Goal: Browse casually

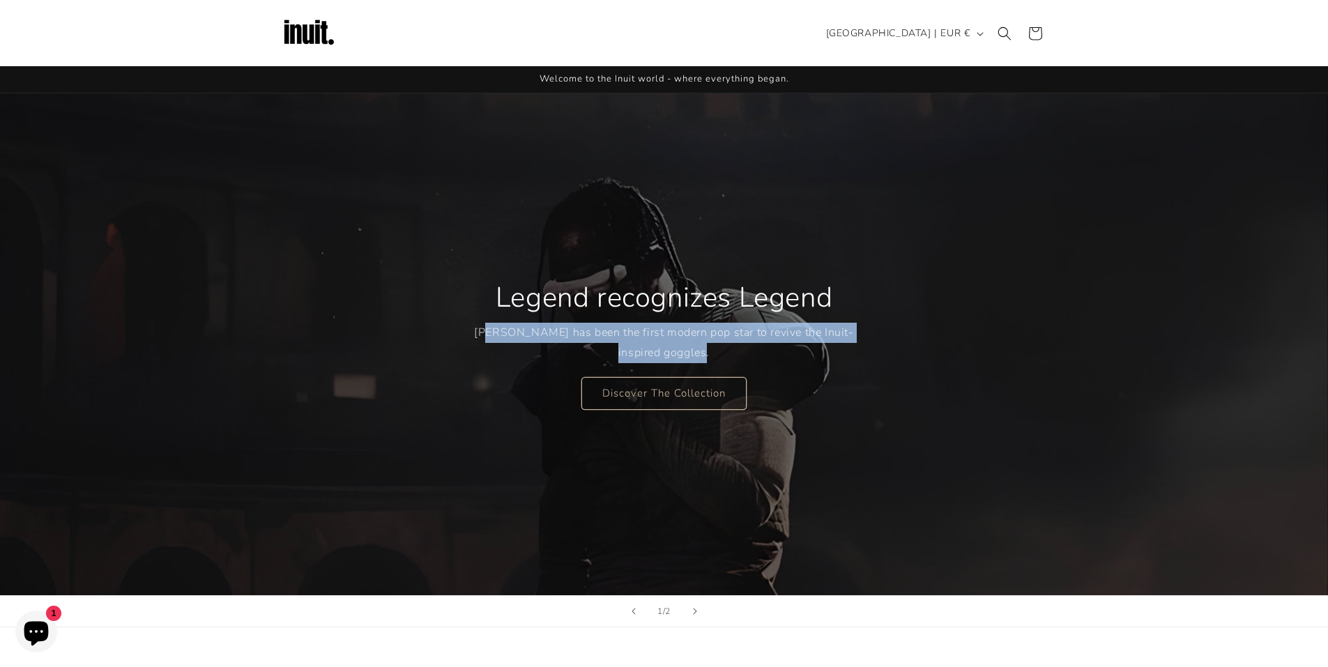
drag, startPoint x: 517, startPoint y: 335, endPoint x: 742, endPoint y: 353, distance: 225.8
click at [742, 353] on p "Travis Scott has been the first modern pop star to revive the Inuit-inspired go…" at bounding box center [664, 343] width 380 height 40
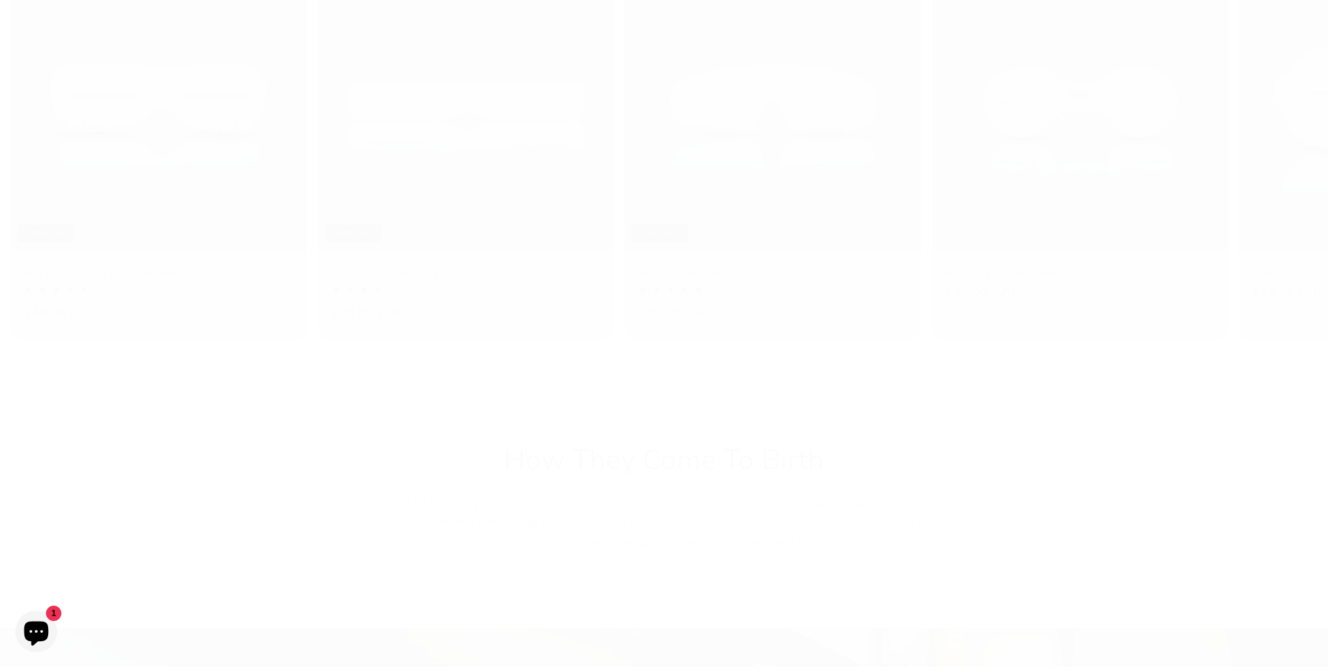
drag, startPoint x: 481, startPoint y: 352, endPoint x: 475, endPoint y: 395, distance: 42.9
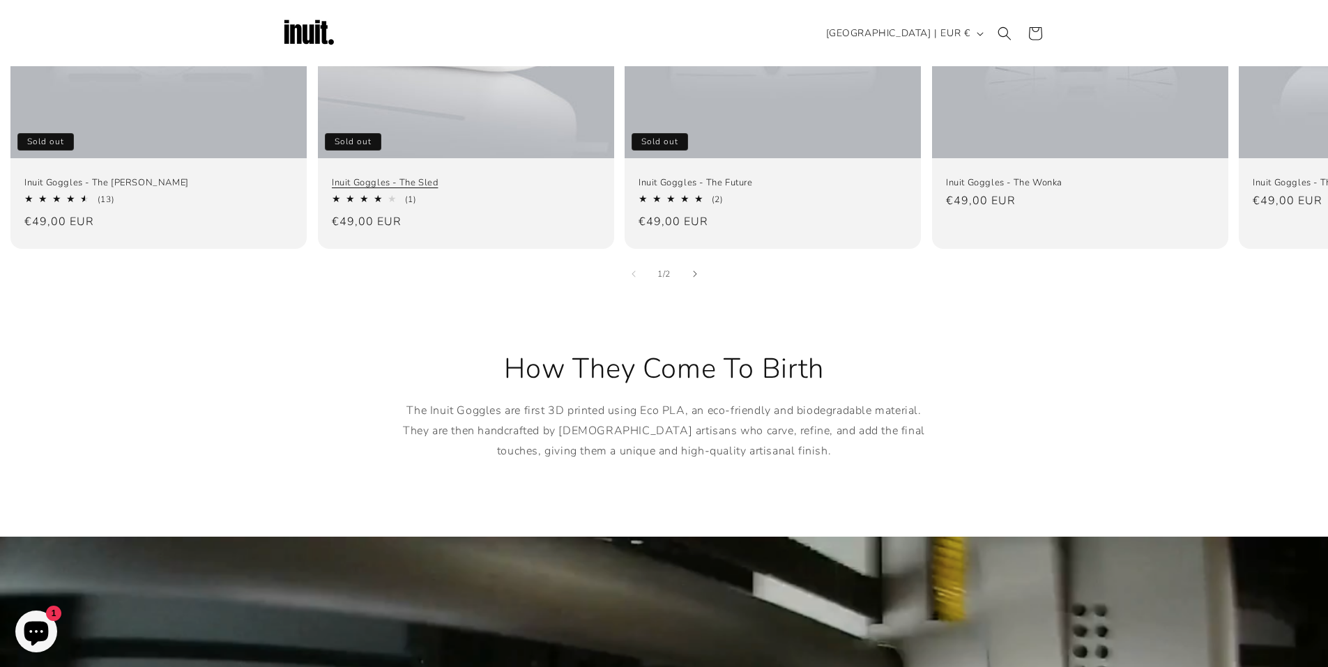
drag, startPoint x: 496, startPoint y: 324, endPoint x: 558, endPoint y: 255, distance: 92.8
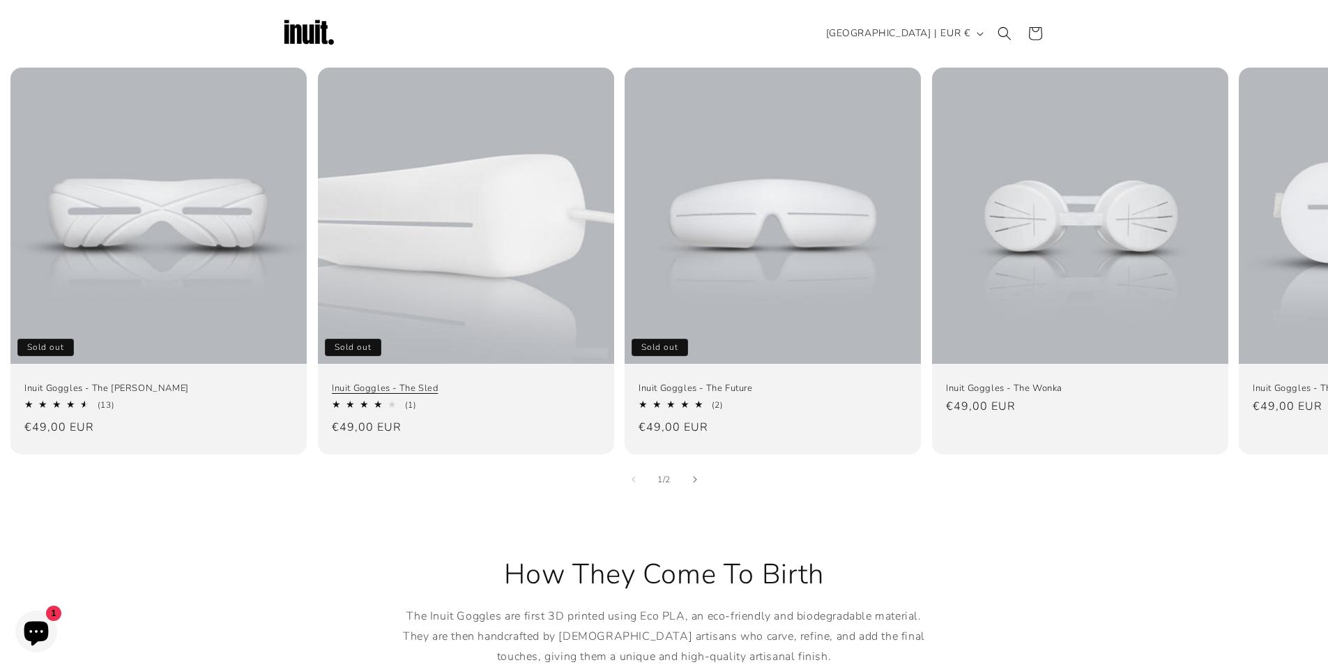
drag, startPoint x: 544, startPoint y: 445, endPoint x: 542, endPoint y: 353, distance: 92.1
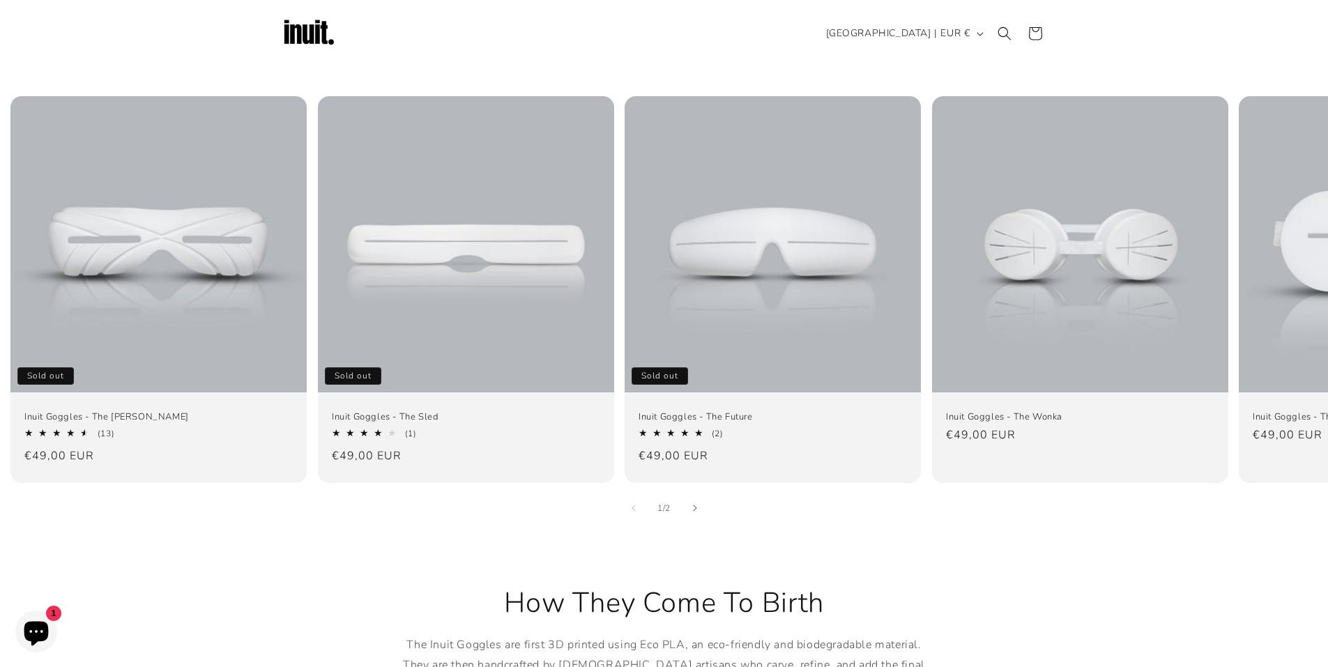
drag, startPoint x: 429, startPoint y: 580, endPoint x: 413, endPoint y: 575, distance: 16.1
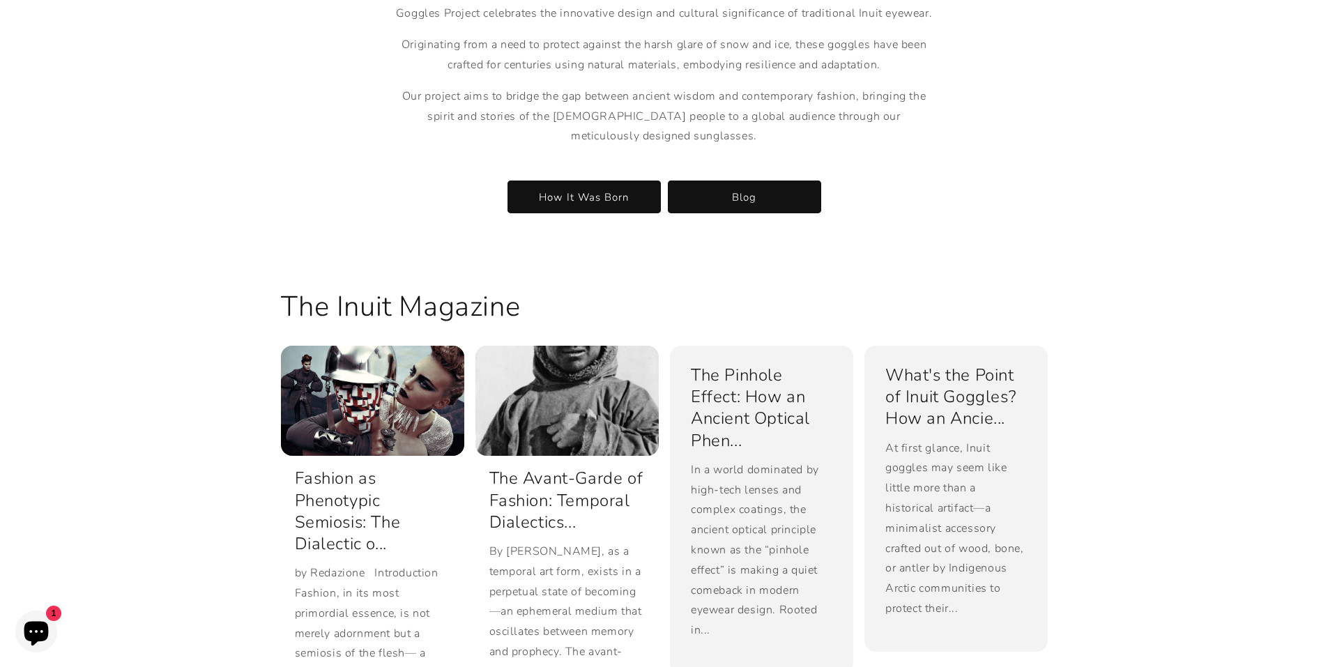
drag, startPoint x: 411, startPoint y: 569, endPoint x: 199, endPoint y: 623, distance: 218.1
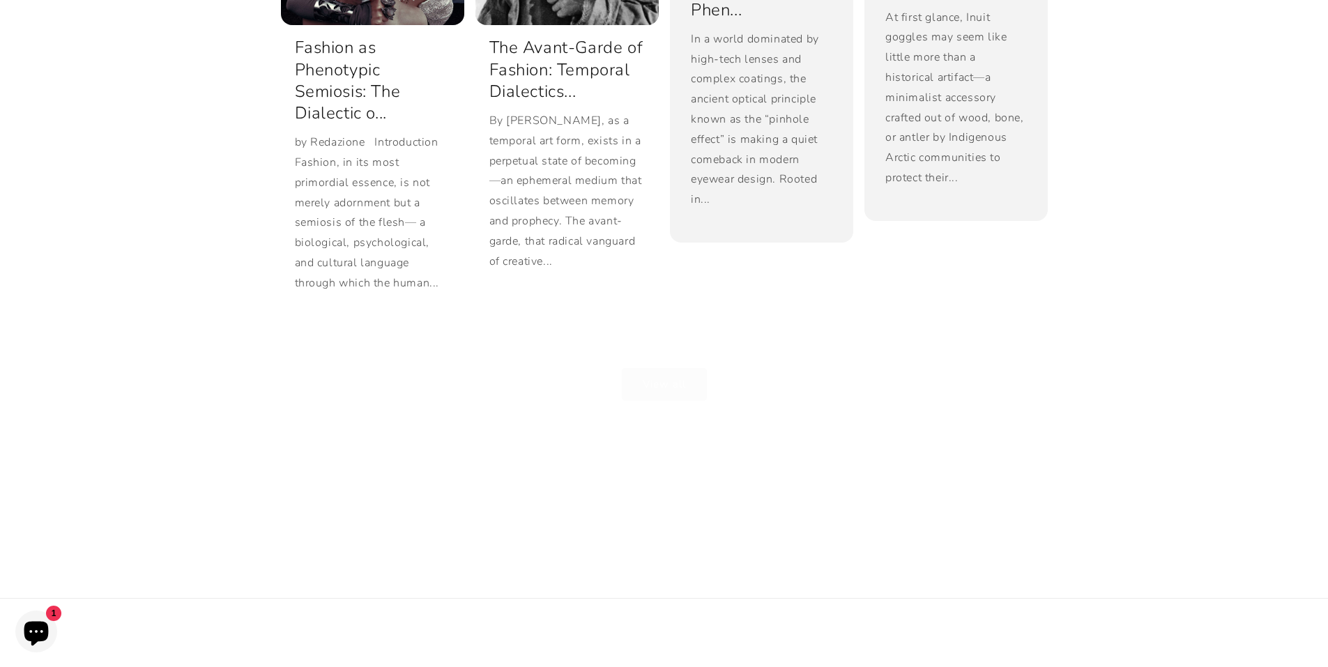
drag, startPoint x: 190, startPoint y: 516, endPoint x: 168, endPoint y: 666, distance: 151.4
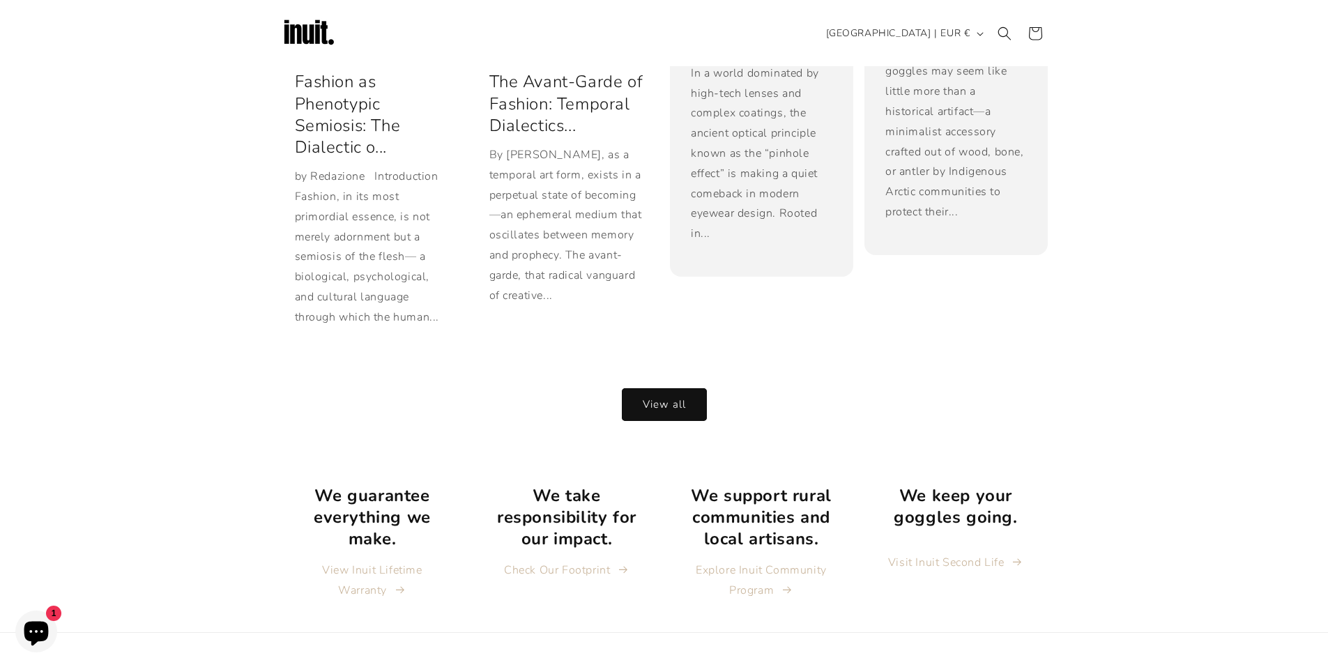
scroll to position [0, 0]
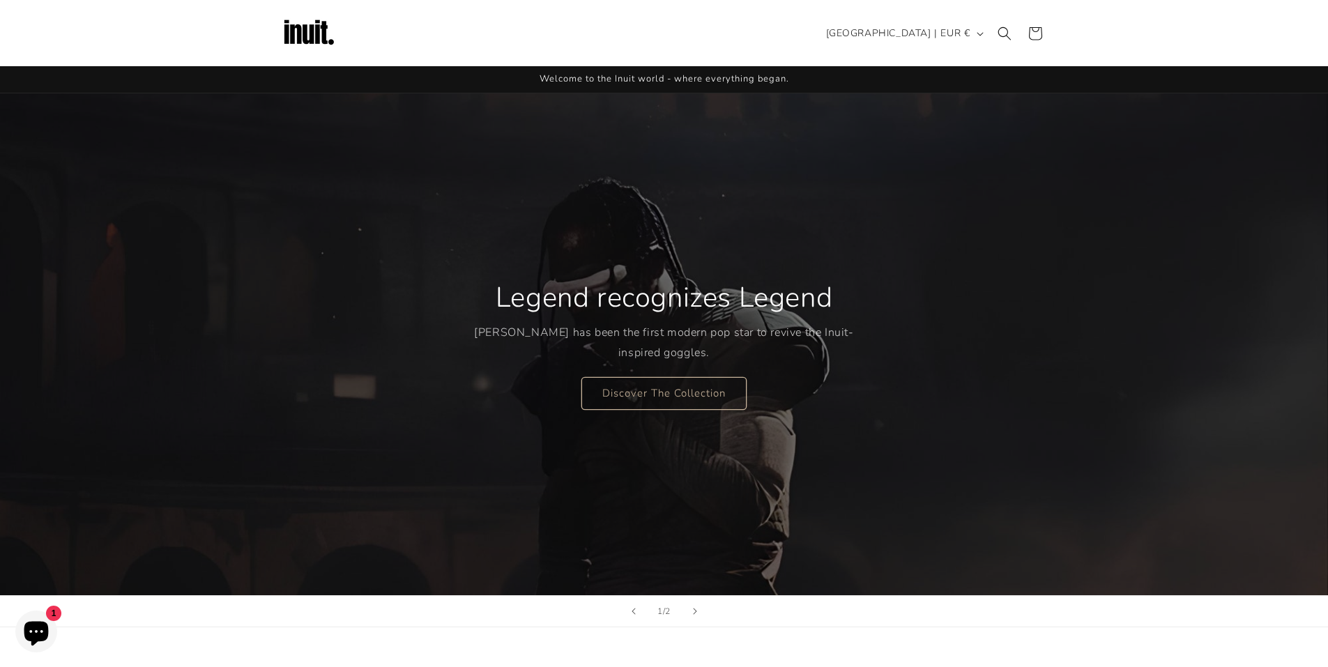
drag, startPoint x: 141, startPoint y: 417, endPoint x: 91, endPoint y: 162, distance: 259.2
click at [647, 395] on link "Discover The Collection" at bounding box center [663, 392] width 165 height 33
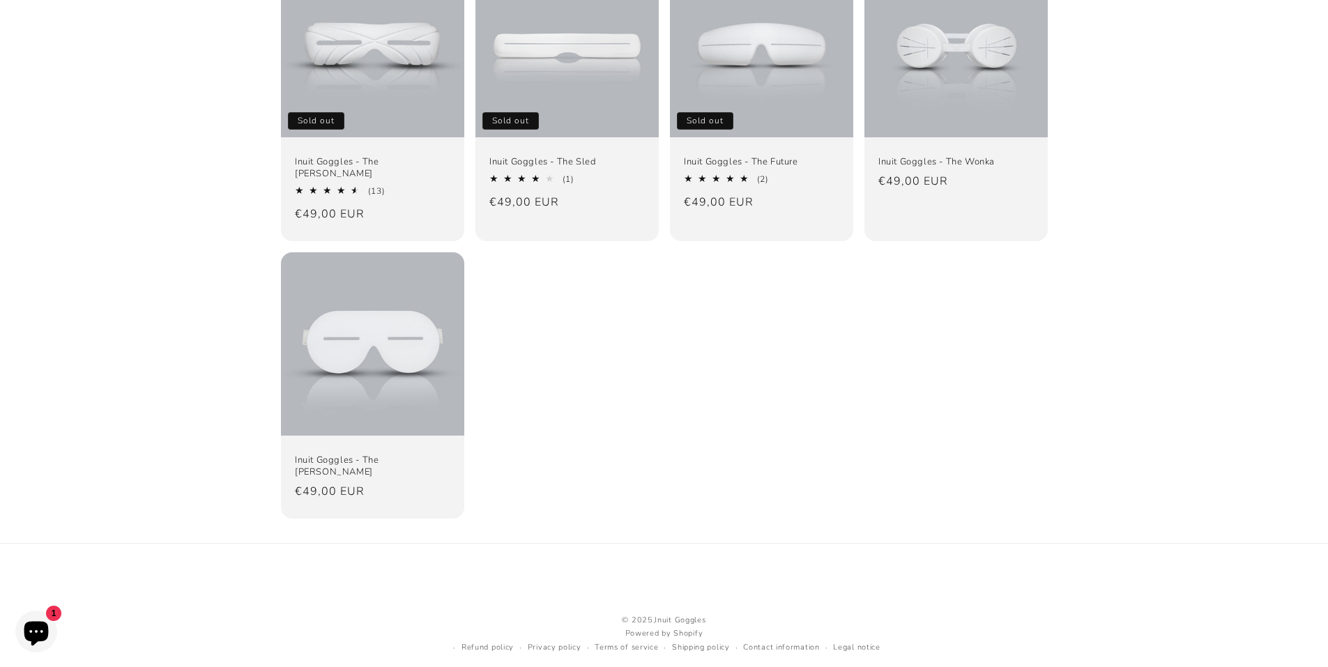
drag, startPoint x: 218, startPoint y: 261, endPoint x: 205, endPoint y: 473, distance: 213.0
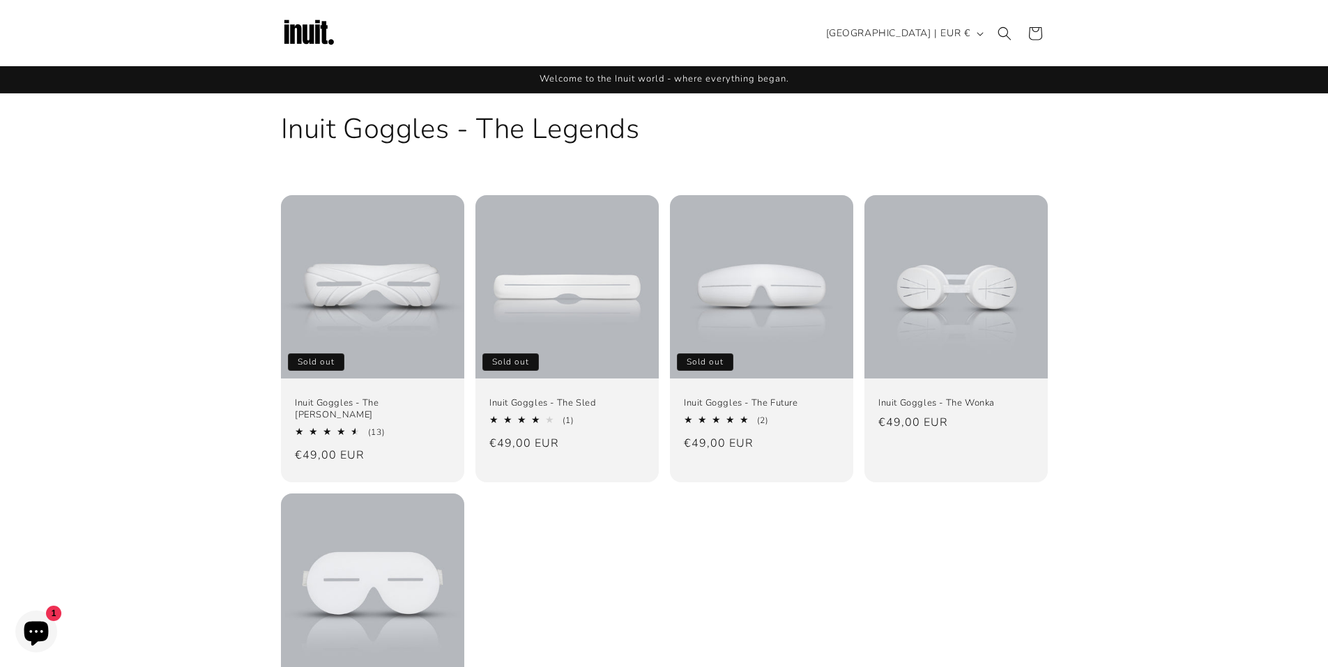
drag, startPoint x: 206, startPoint y: 331, endPoint x: 289, endPoint y: 61, distance: 282.2
click at [321, 39] on img at bounding box center [309, 34] width 56 height 56
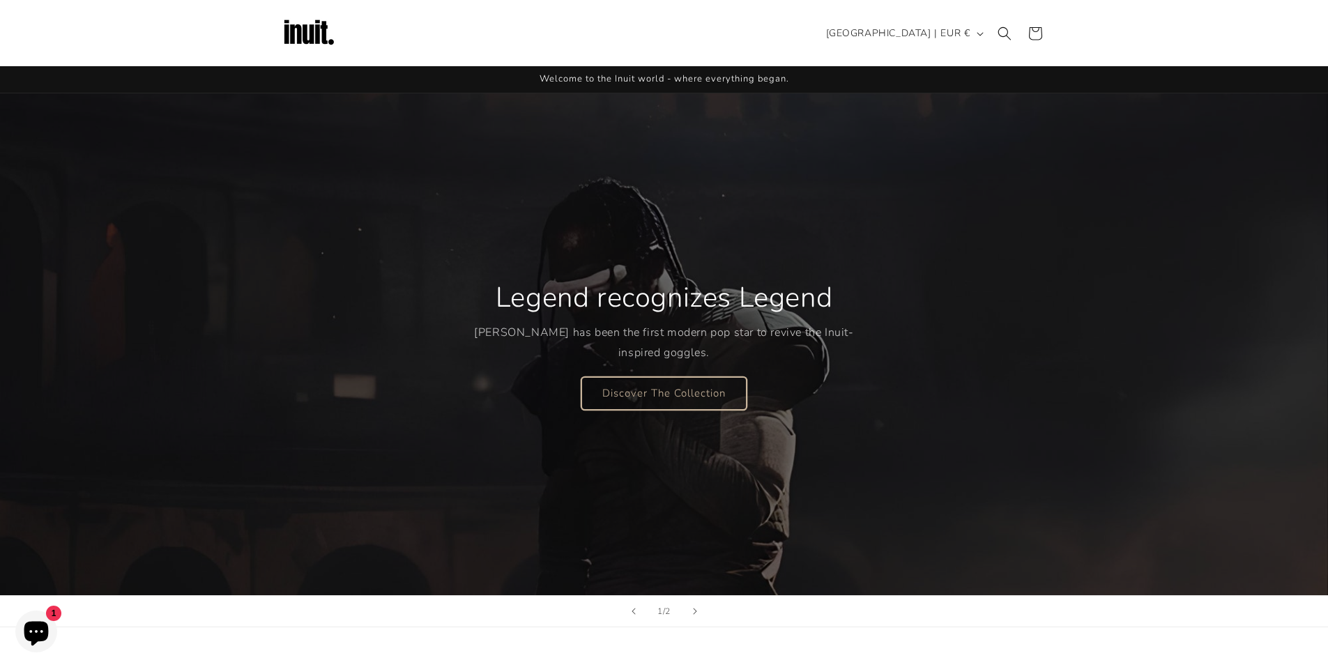
drag, startPoint x: 676, startPoint y: 411, endPoint x: 675, endPoint y: 403, distance: 8.4
click at [675, 409] on div "Legend recognizes Legend Travis Scott has been the first modern pop star to rev…" at bounding box center [664, 345] width 380 height 186
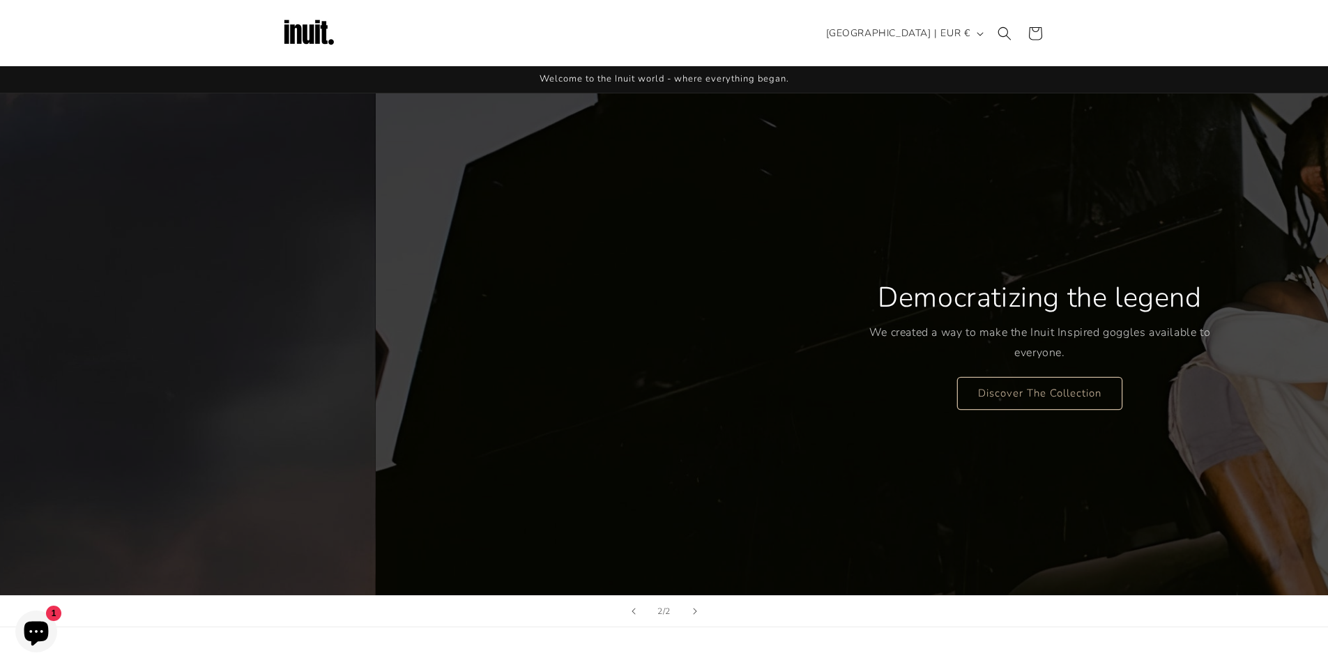
drag, startPoint x: 265, startPoint y: 229, endPoint x: 233, endPoint y: 388, distance: 162.8
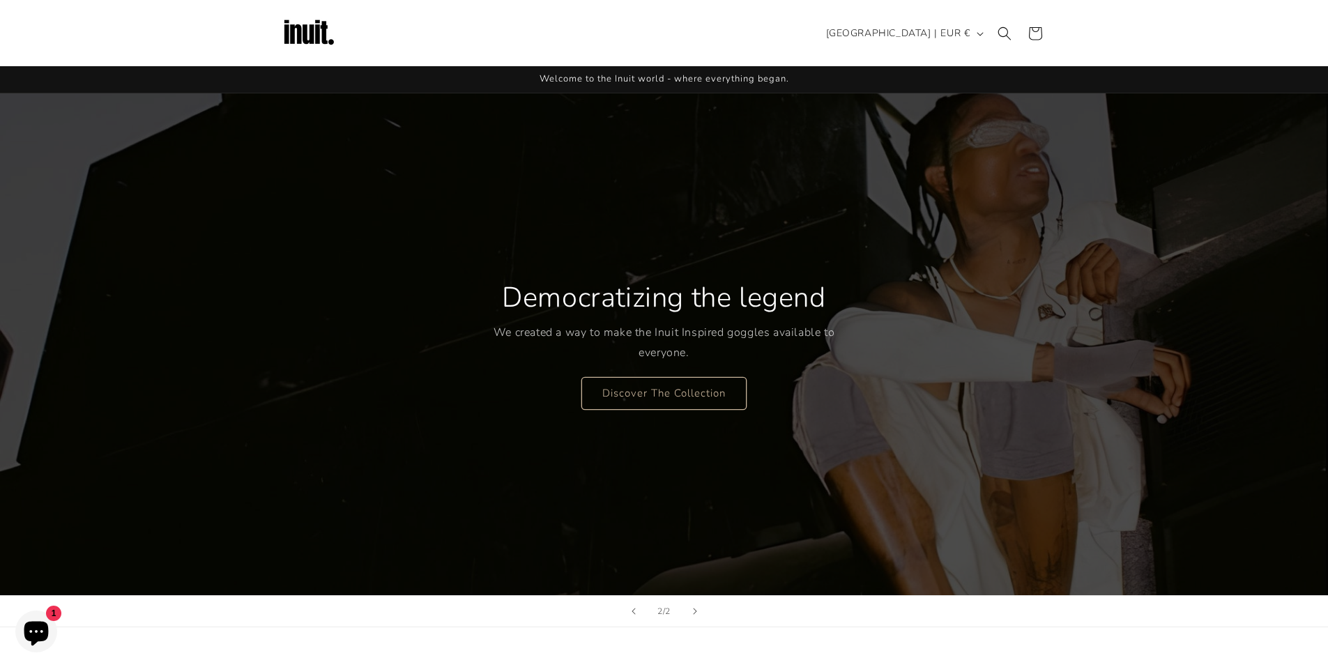
drag, startPoint x: 430, startPoint y: 443, endPoint x: 461, endPoint y: 270, distance: 175.6
click at [650, 390] on link "Discover The Collection" at bounding box center [663, 392] width 165 height 33
